Goal: Navigation & Orientation: Understand site structure

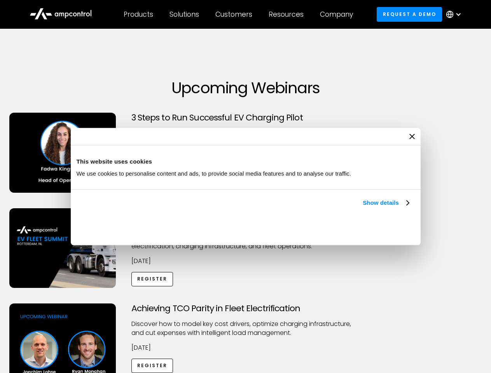
click at [363, 208] on link "Show details" at bounding box center [386, 202] width 46 height 9
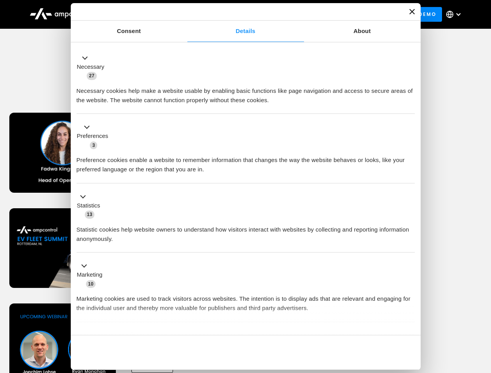
click at [410, 322] on div "Consent Details [#IABV2SETTINGS#] About This website uses cookies We use cookie…" at bounding box center [246, 186] width 350 height 367
click at [482, 313] on div "Achieving TCO Parity in Fleet Electrification Discover how to model key cost dr…" at bounding box center [246, 365] width 488 height 122
click at [239, 14] on div "Customers" at bounding box center [233, 14] width 37 height 9
click at [138, 14] on div "Products" at bounding box center [139, 14] width 30 height 9
click at [185, 14] on div "Solutions" at bounding box center [184, 14] width 30 height 9
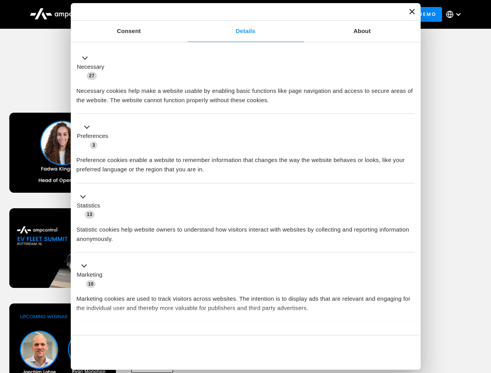
click at [235, 14] on div "Customers" at bounding box center [233, 14] width 37 height 9
click at [288, 14] on div "Resources" at bounding box center [286, 14] width 35 height 9
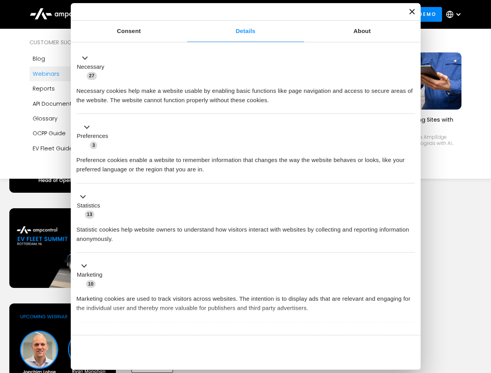
click at [339, 14] on div "Company" at bounding box center [336, 14] width 33 height 9
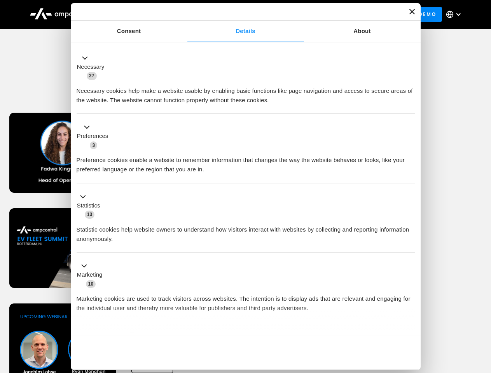
click at [456, 14] on div at bounding box center [458, 14] width 6 height 6
